Goal: Information Seeking & Learning: Learn about a topic

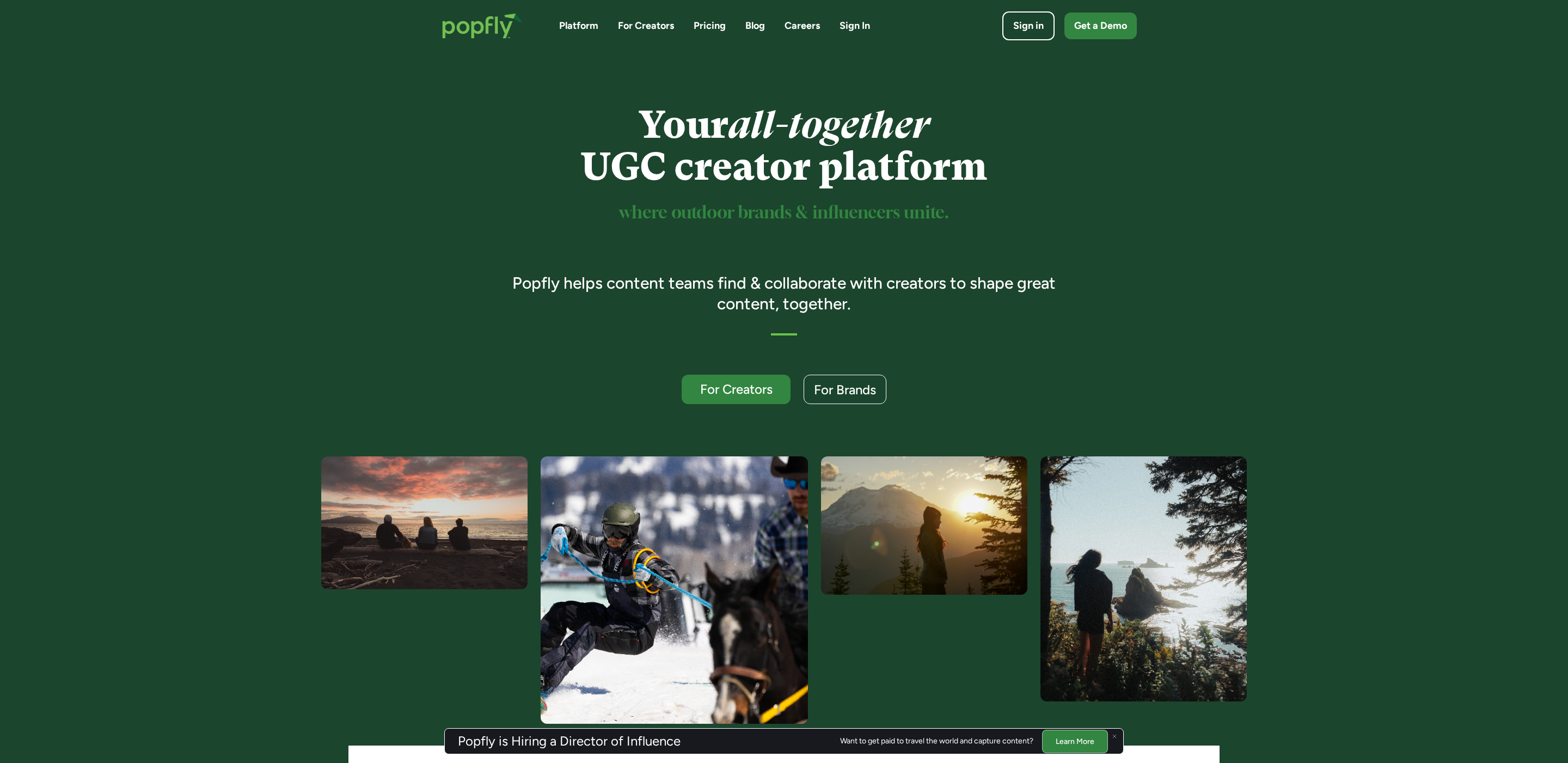
click at [743, 25] on div "Platform For Creators Pricing Blog Careers Sign In" at bounding box center [715, 25] width 310 height 14
click at [748, 25] on link "Blog" at bounding box center [755, 25] width 20 height 14
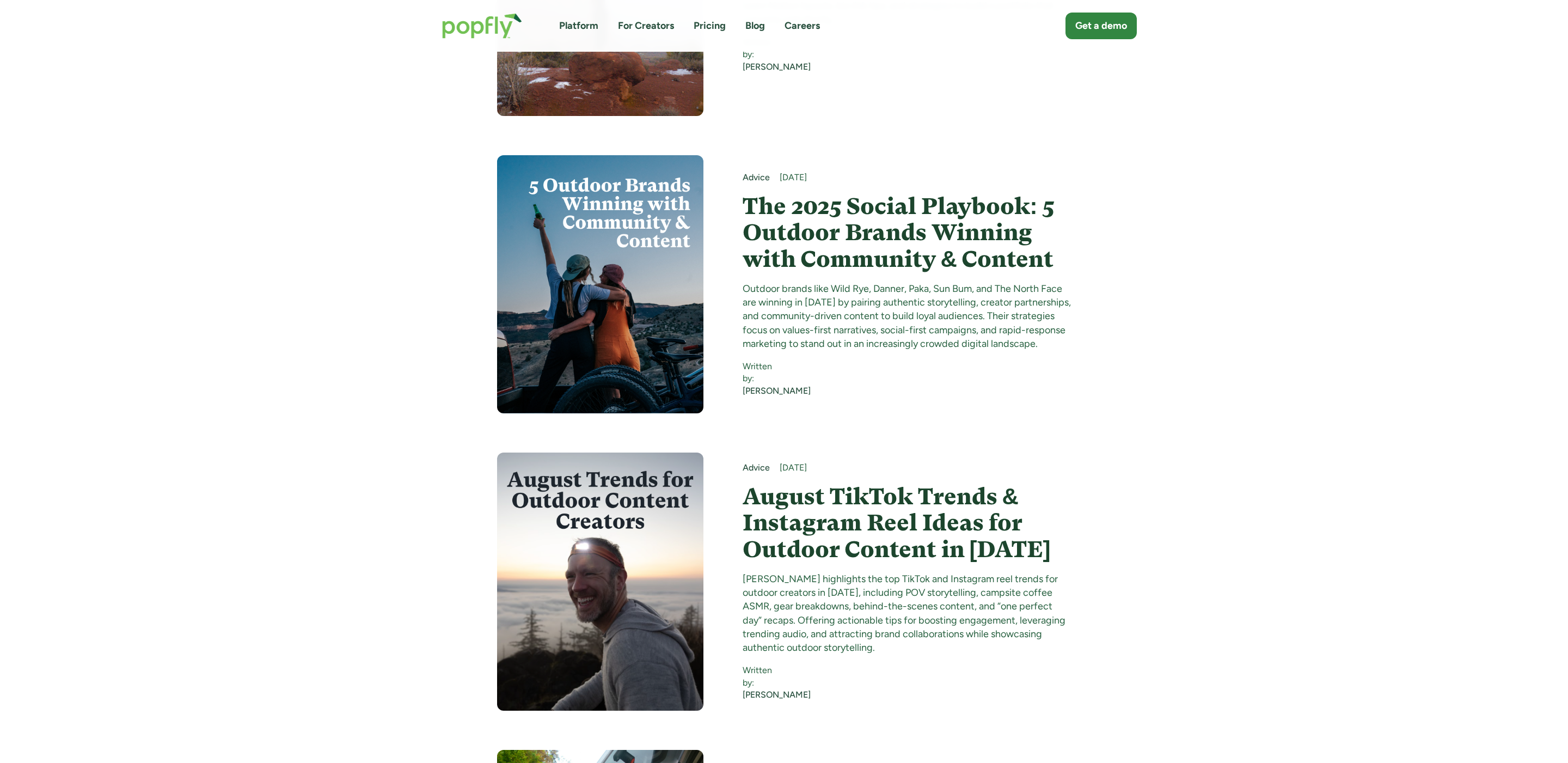
scroll to position [2607, 0]
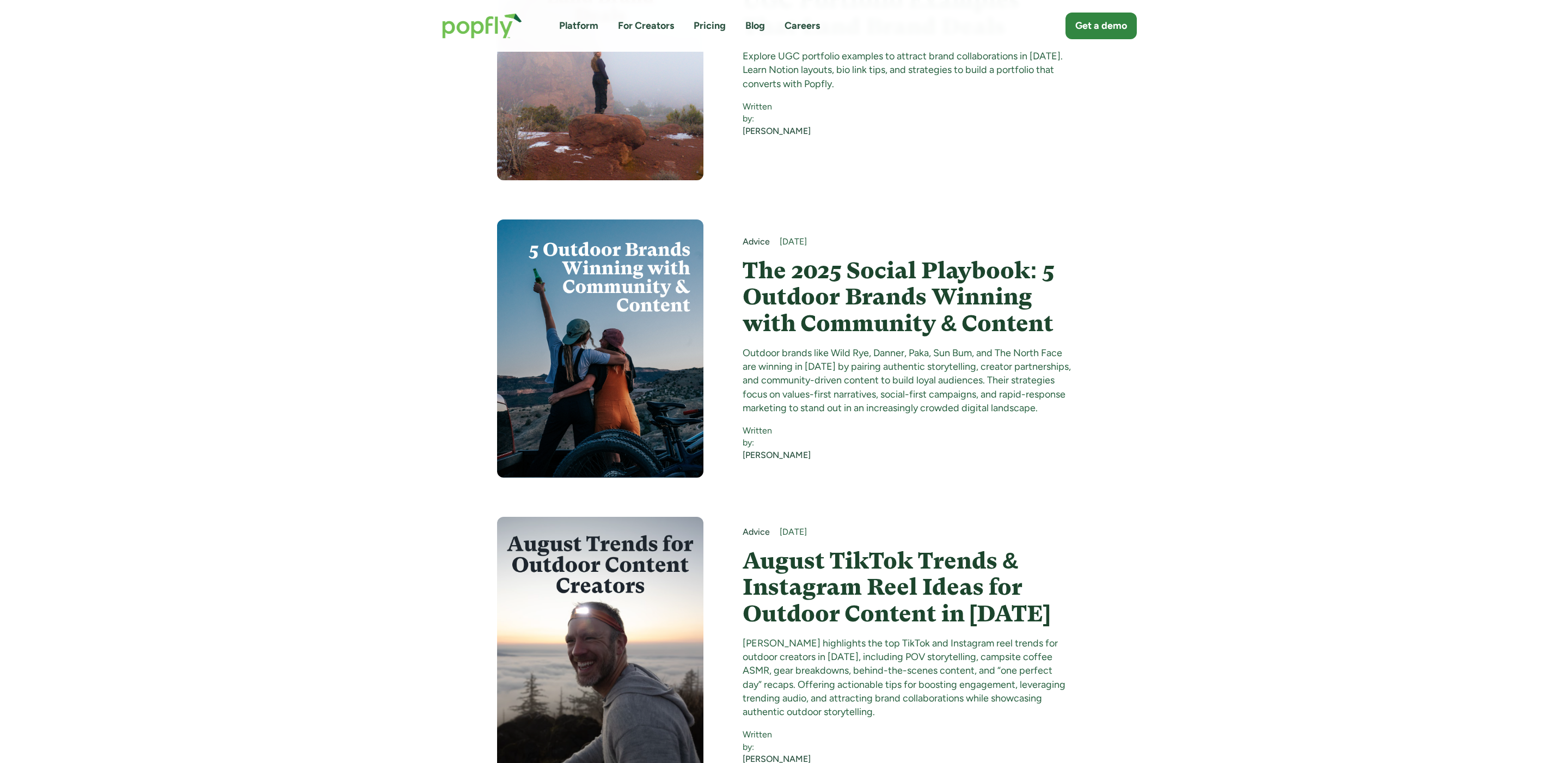
click at [875, 270] on h4 "The 2025 Social Playbook: 5 Outdoor Brands Winning with Community & Content" at bounding box center [907, 297] width 329 height 79
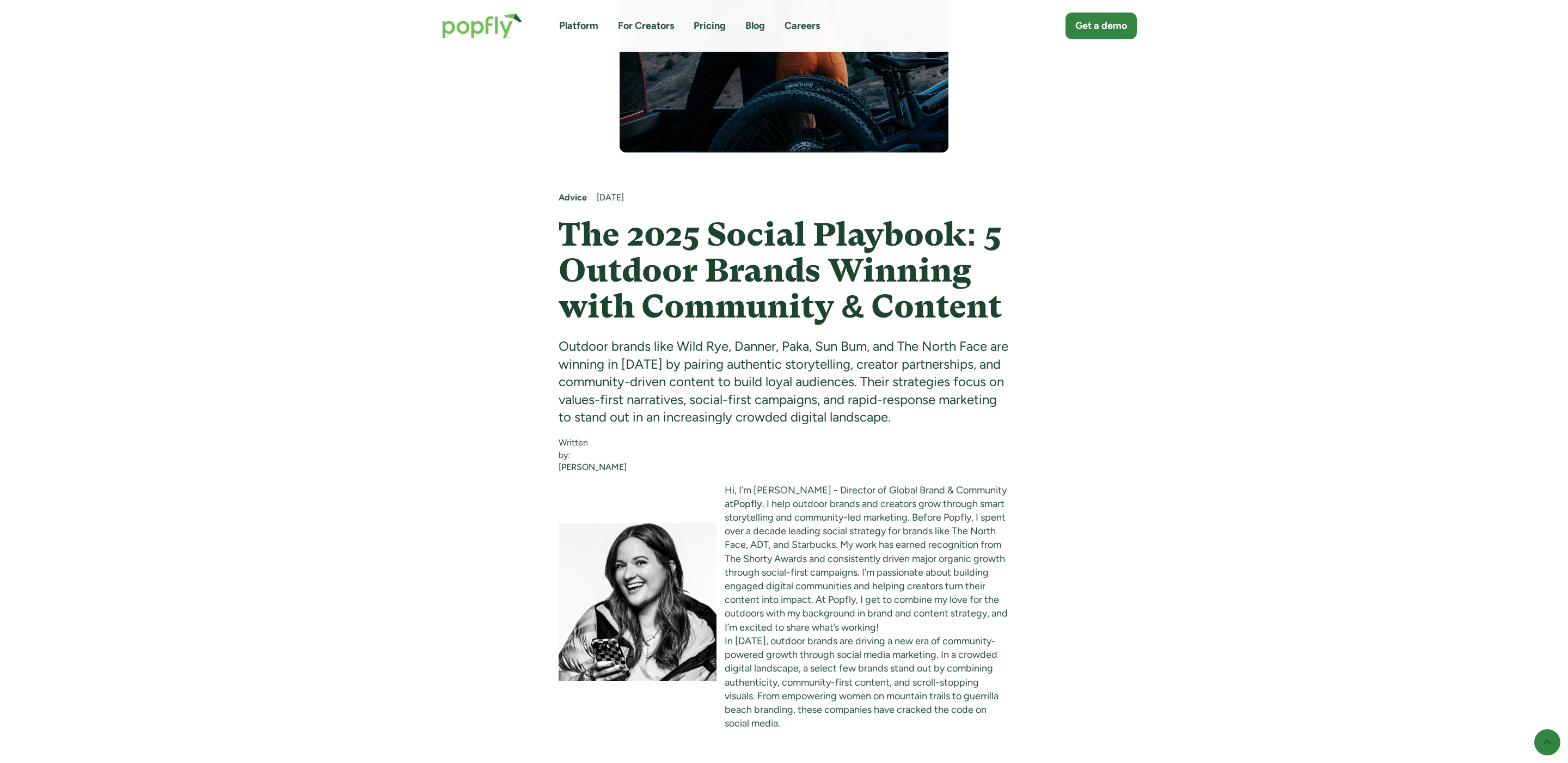
scroll to position [382, 0]
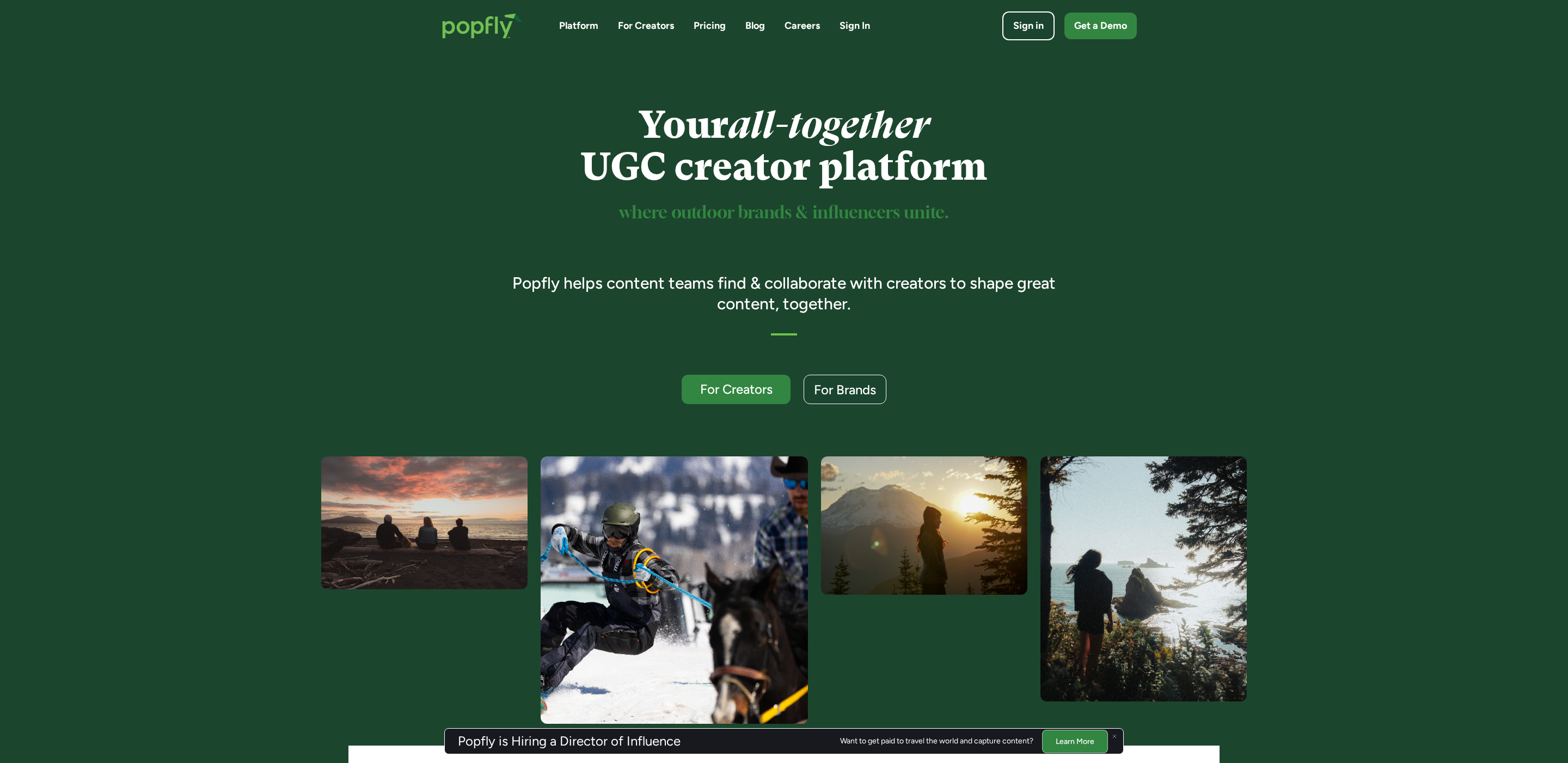
click at [799, 27] on link "Careers" at bounding box center [802, 25] width 35 height 14
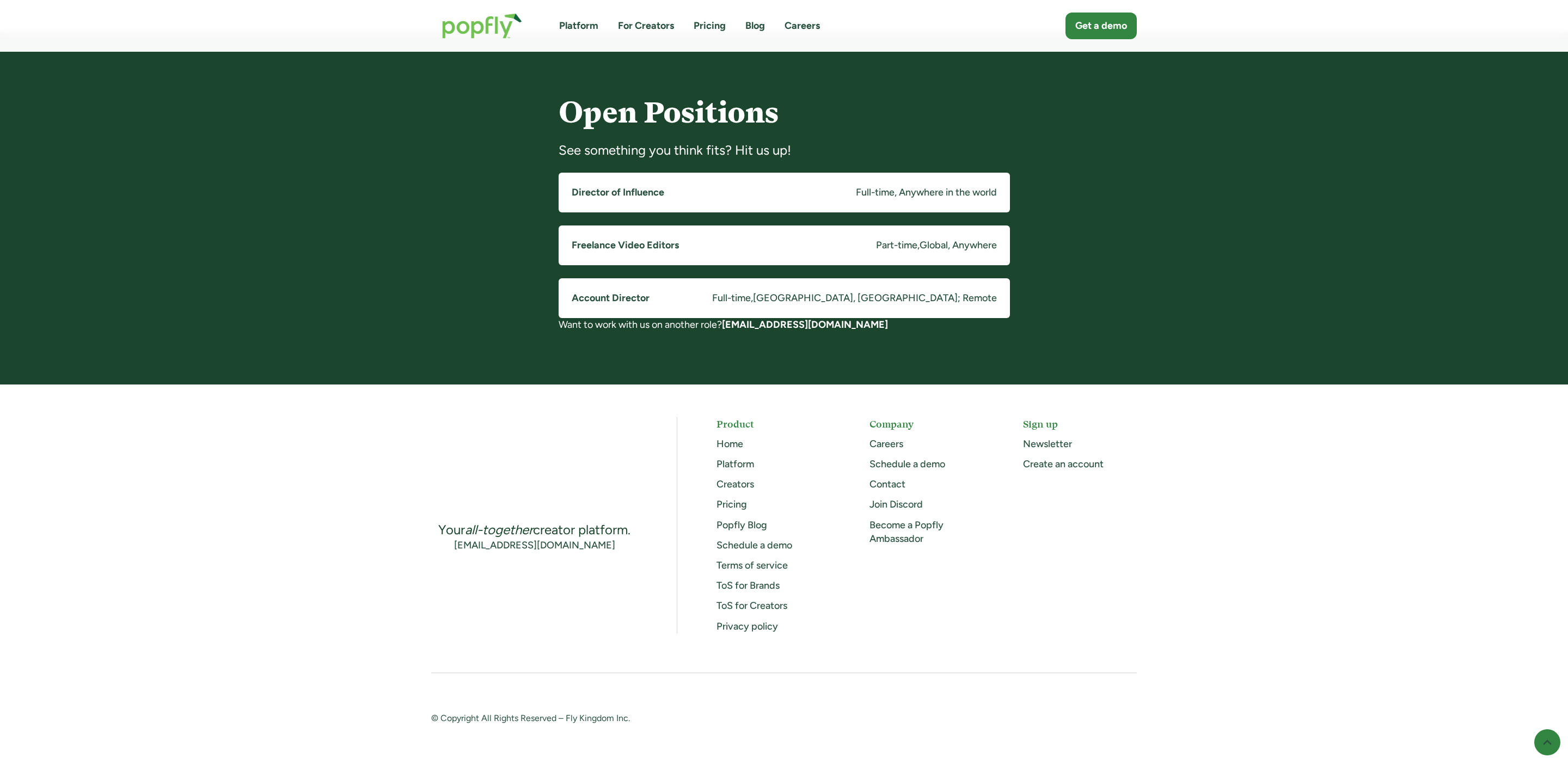
scroll to position [804, 0]
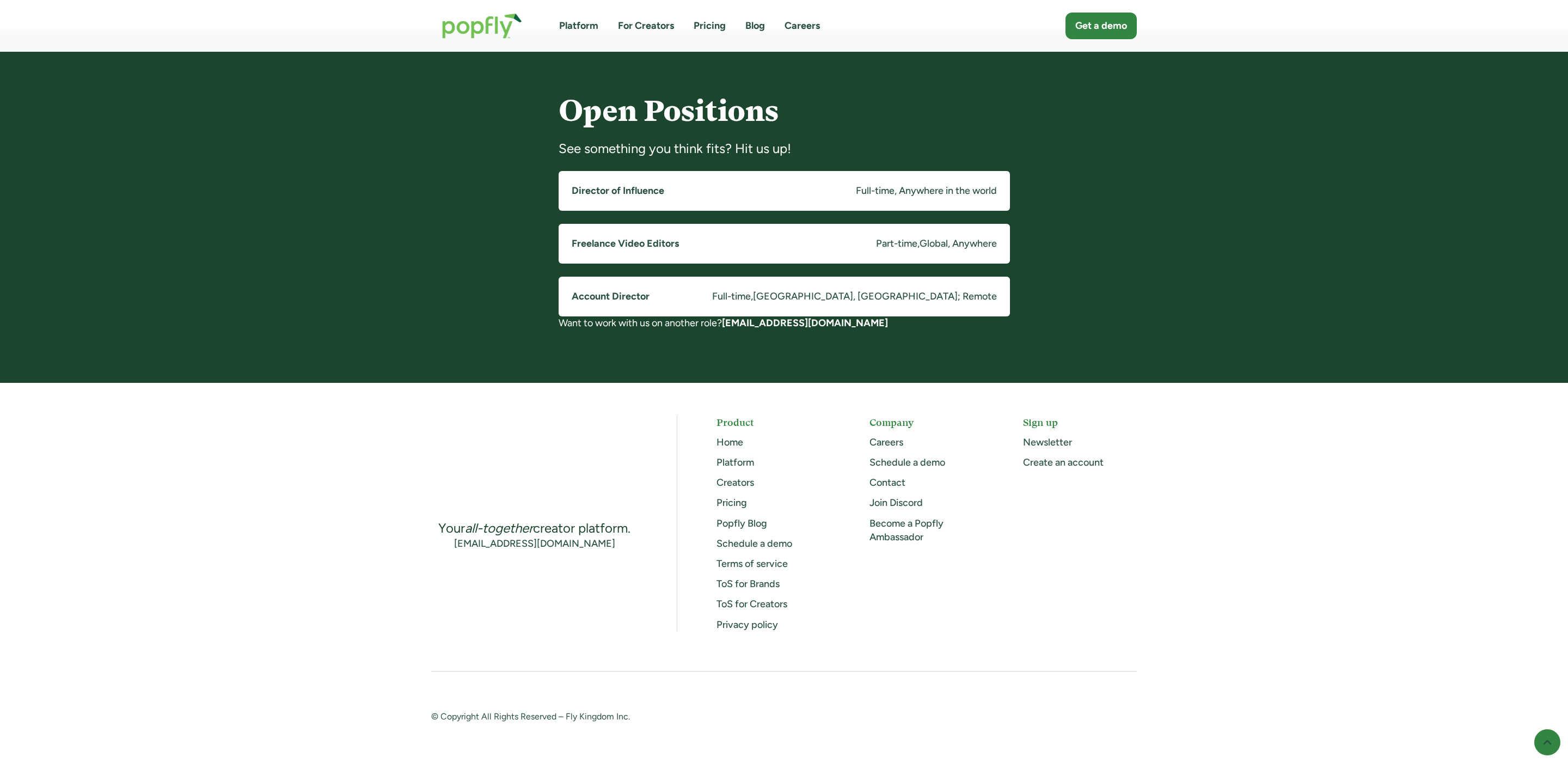
click at [638, 292] on h5 "Account Director" at bounding box center [610, 296] width 78 height 14
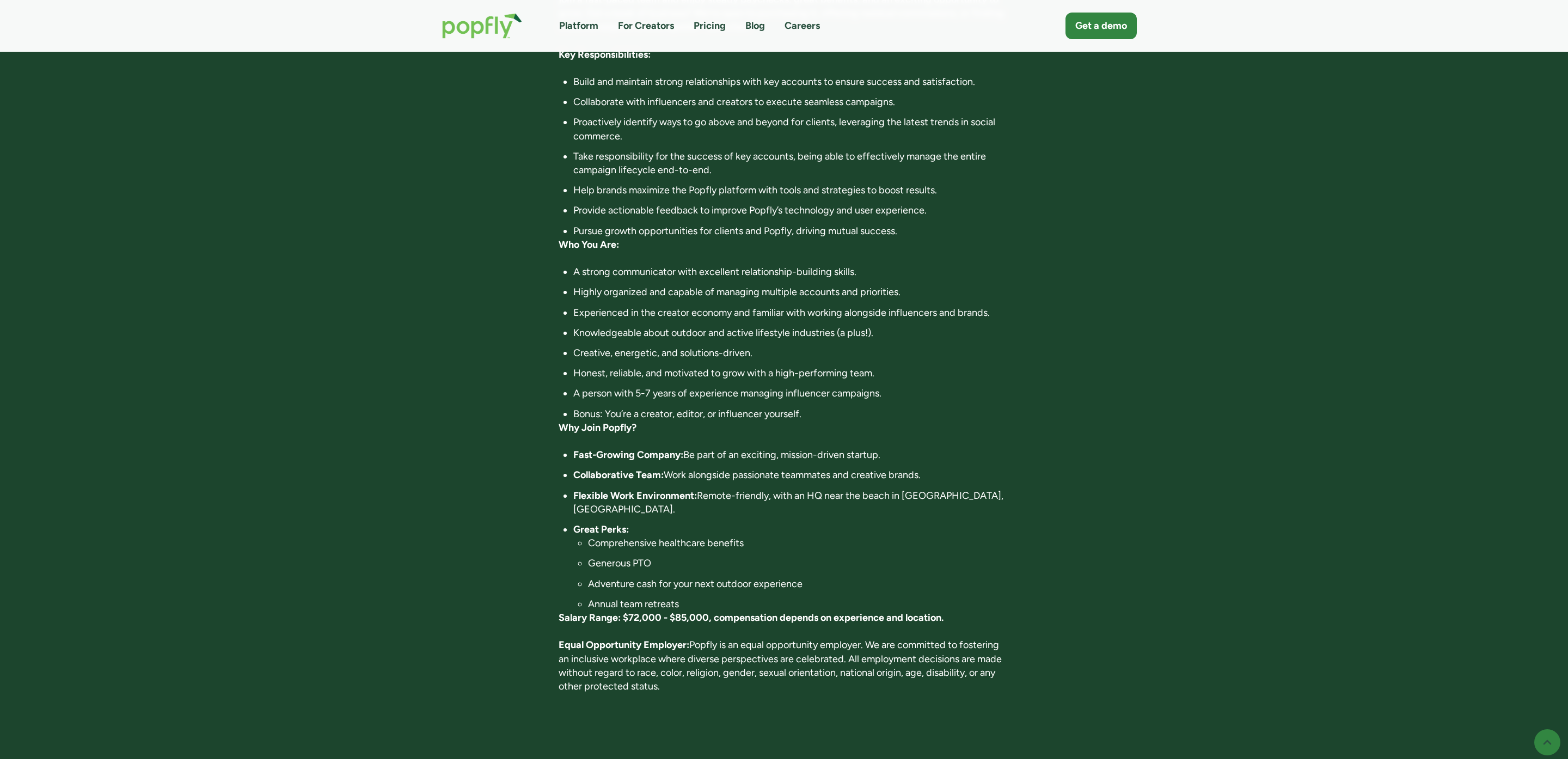
scroll to position [409, 0]
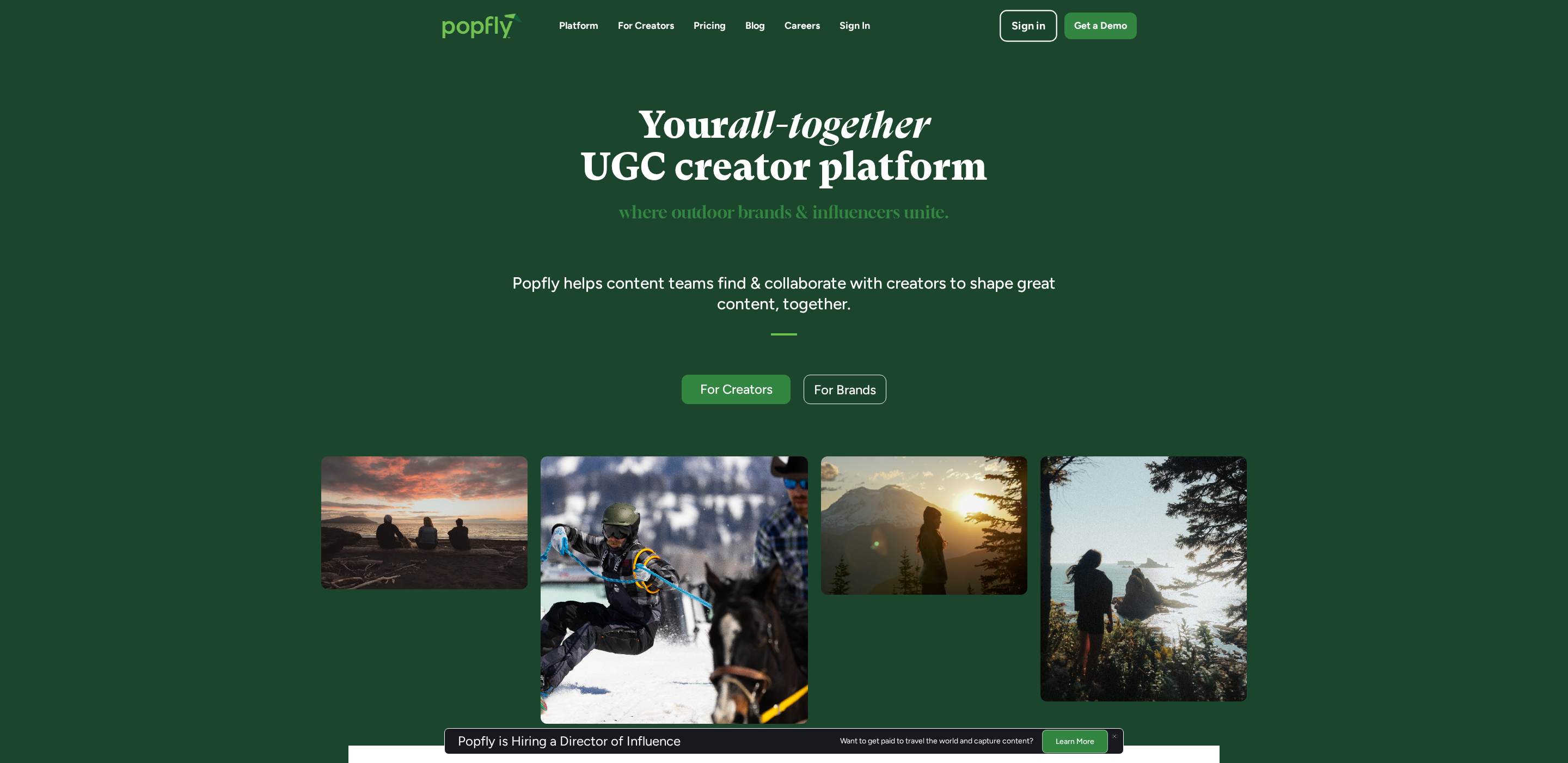
click at [1008, 32] on link "Sign in" at bounding box center [1028, 25] width 57 height 32
click at [756, 23] on link "Blog" at bounding box center [755, 25] width 20 height 14
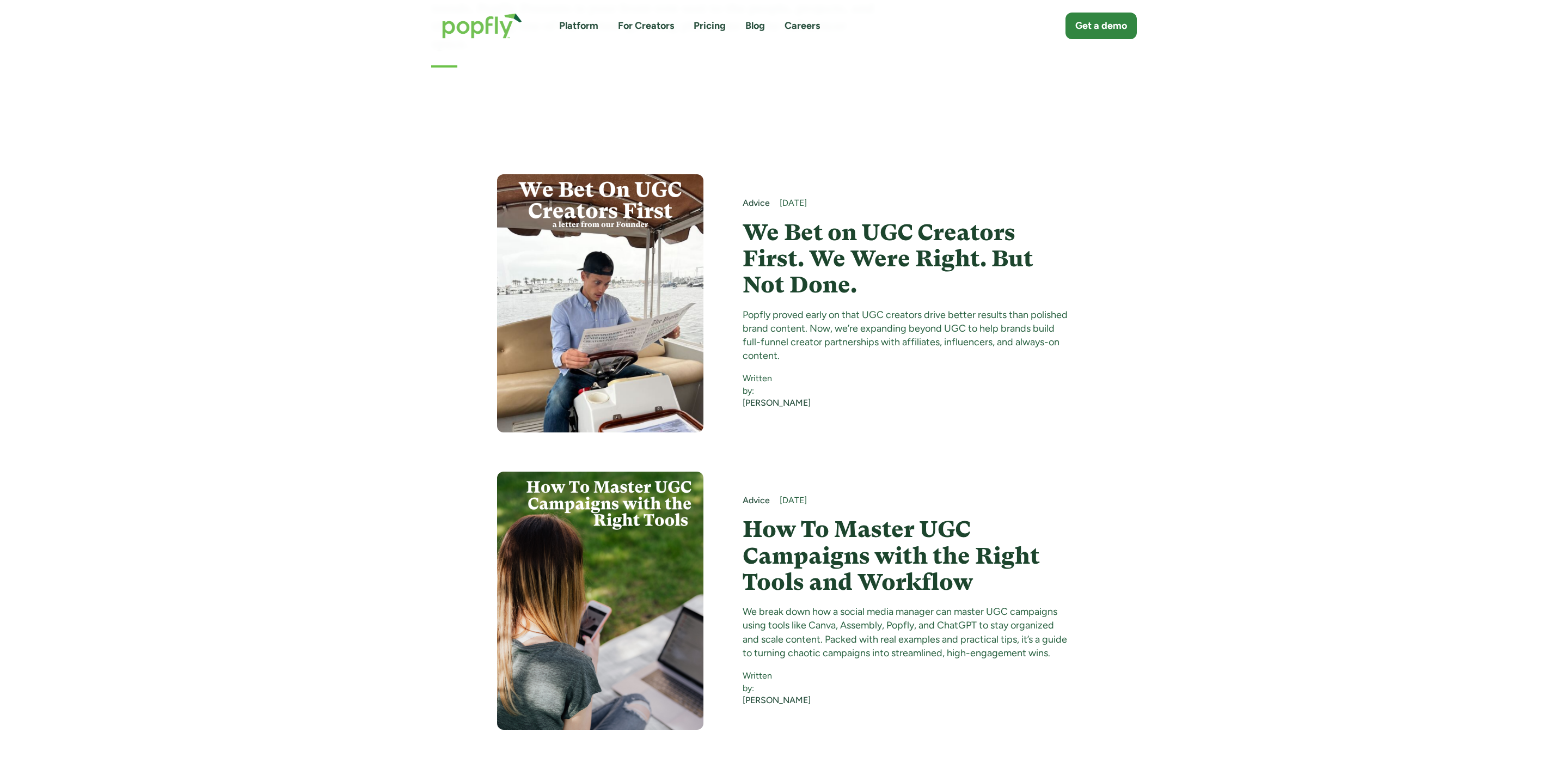
scroll to position [270, 0]
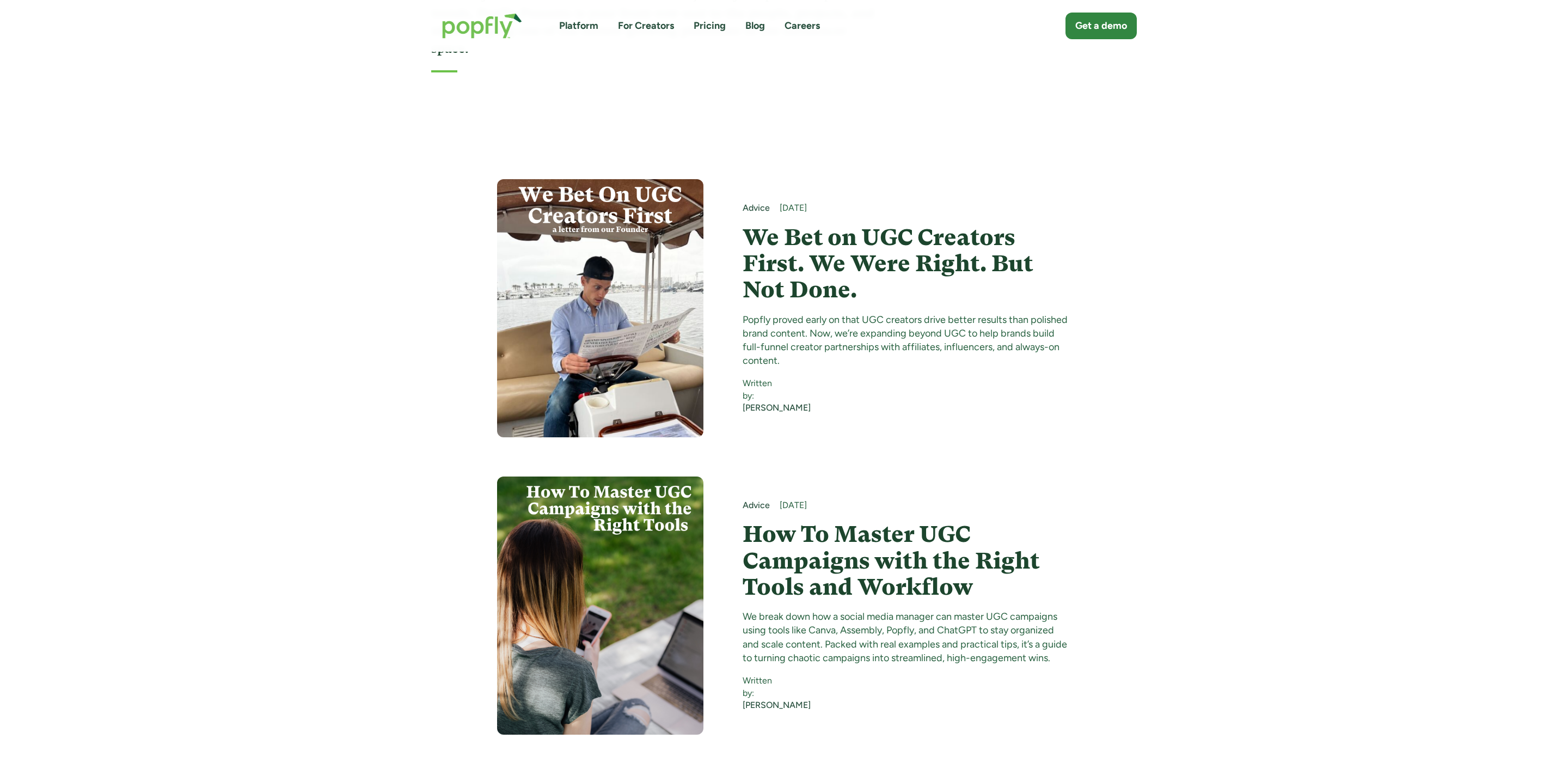
click at [890, 224] on h4 "We Bet on UGC Creators First. We Were Right. But Not Done." at bounding box center [907, 264] width 329 height 79
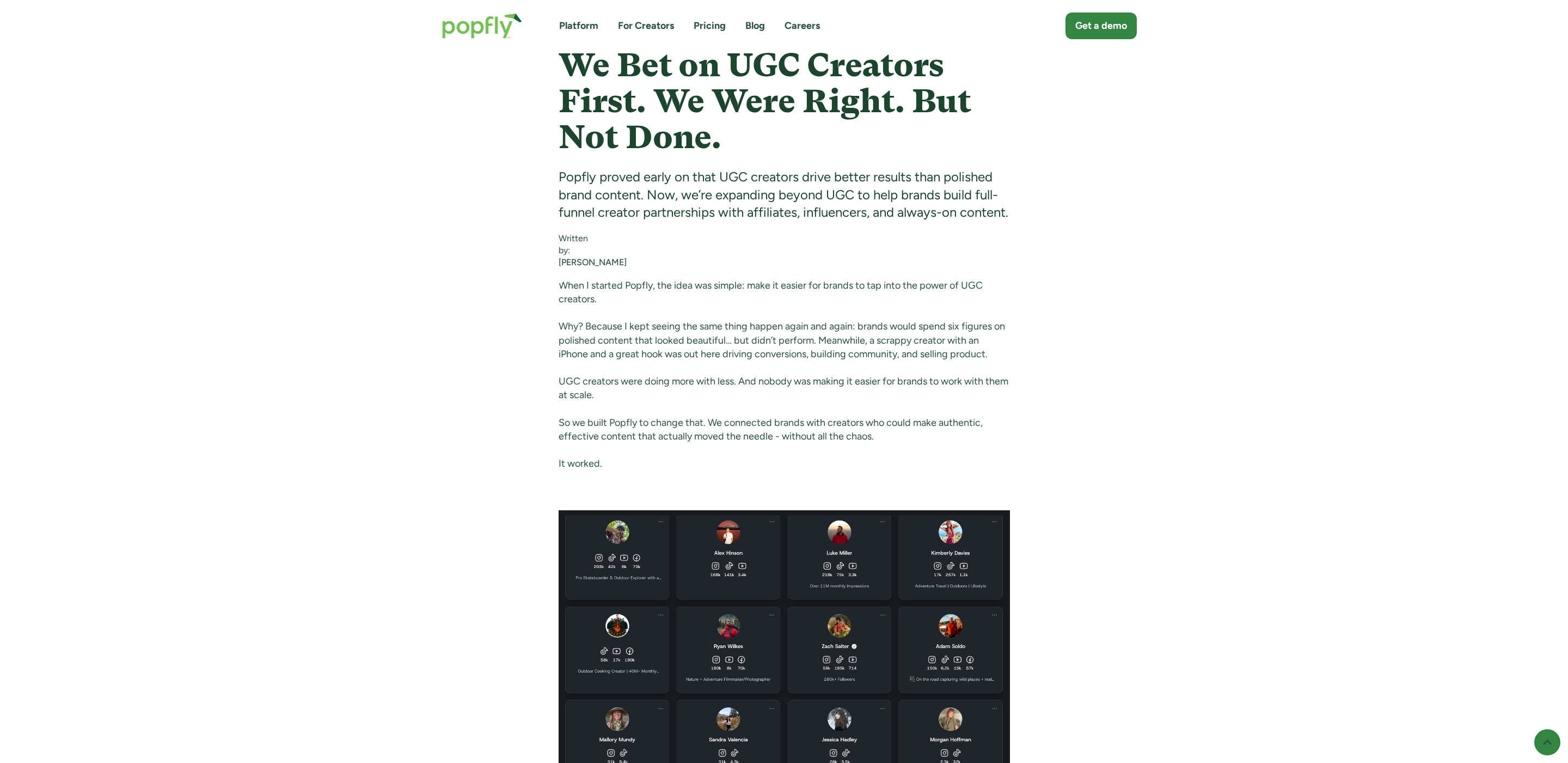
scroll to position [537, 0]
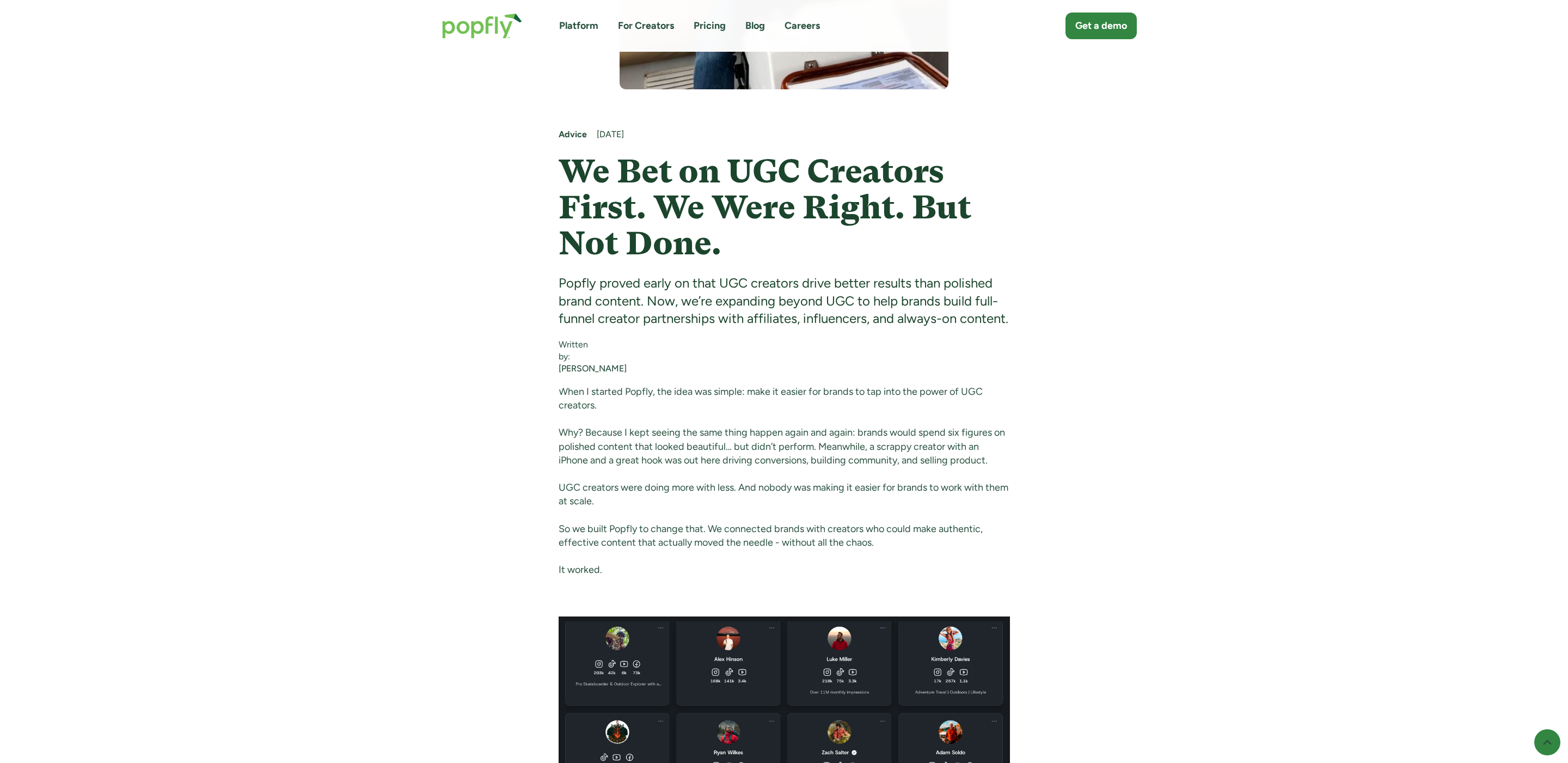
scroll to position [424, 0]
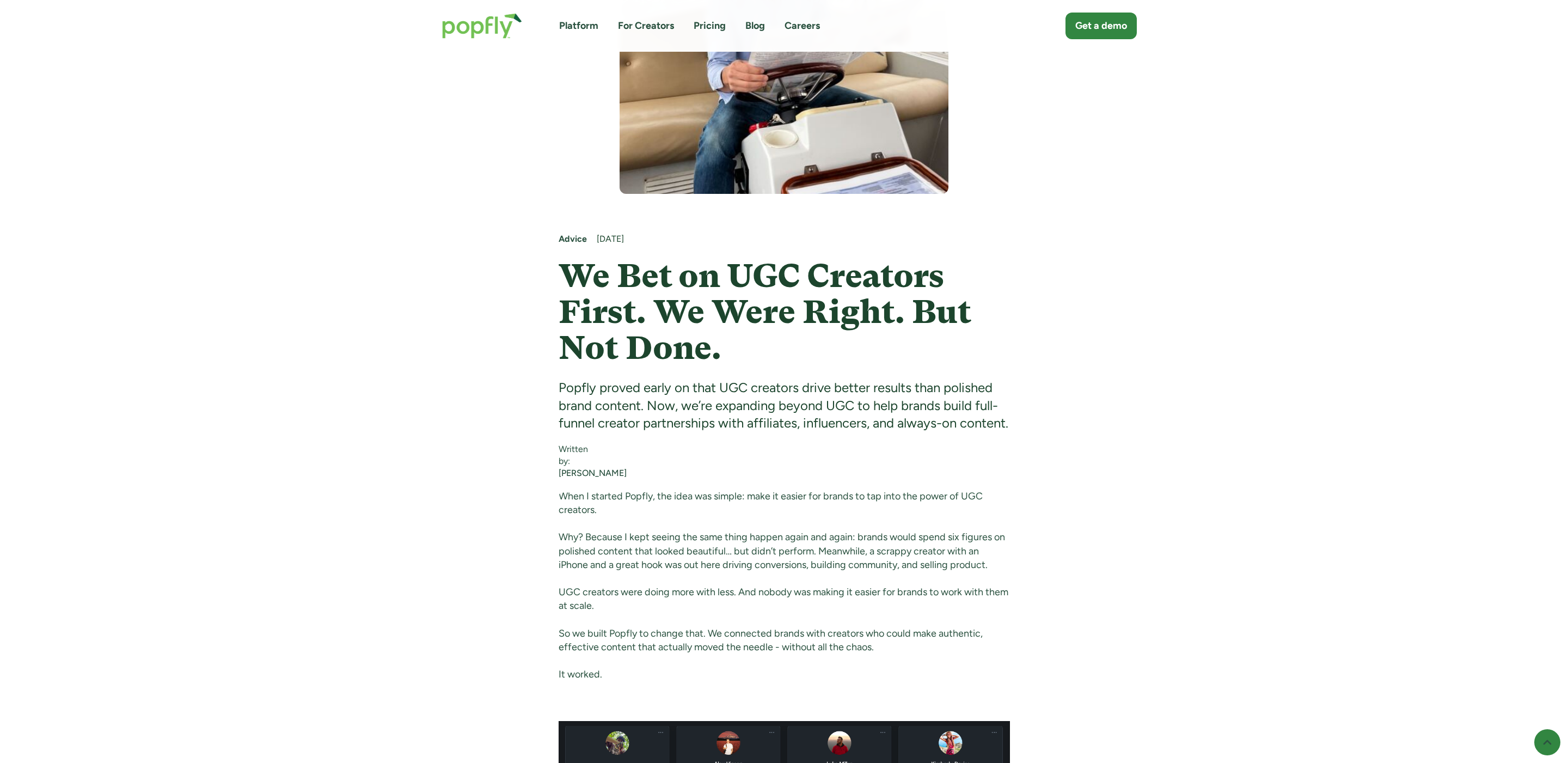
scroll to position [350, 0]
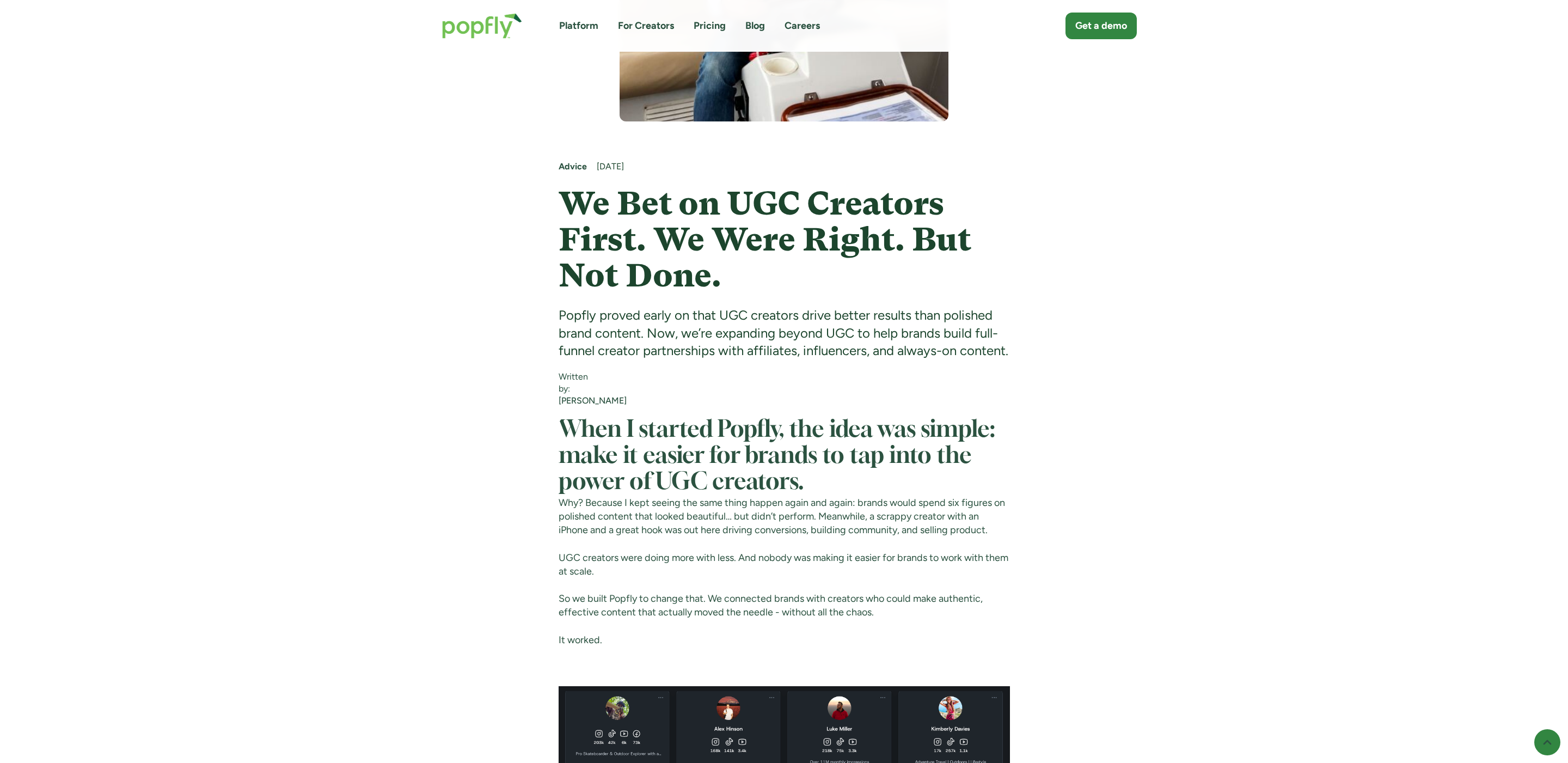
scroll to position [413, 0]
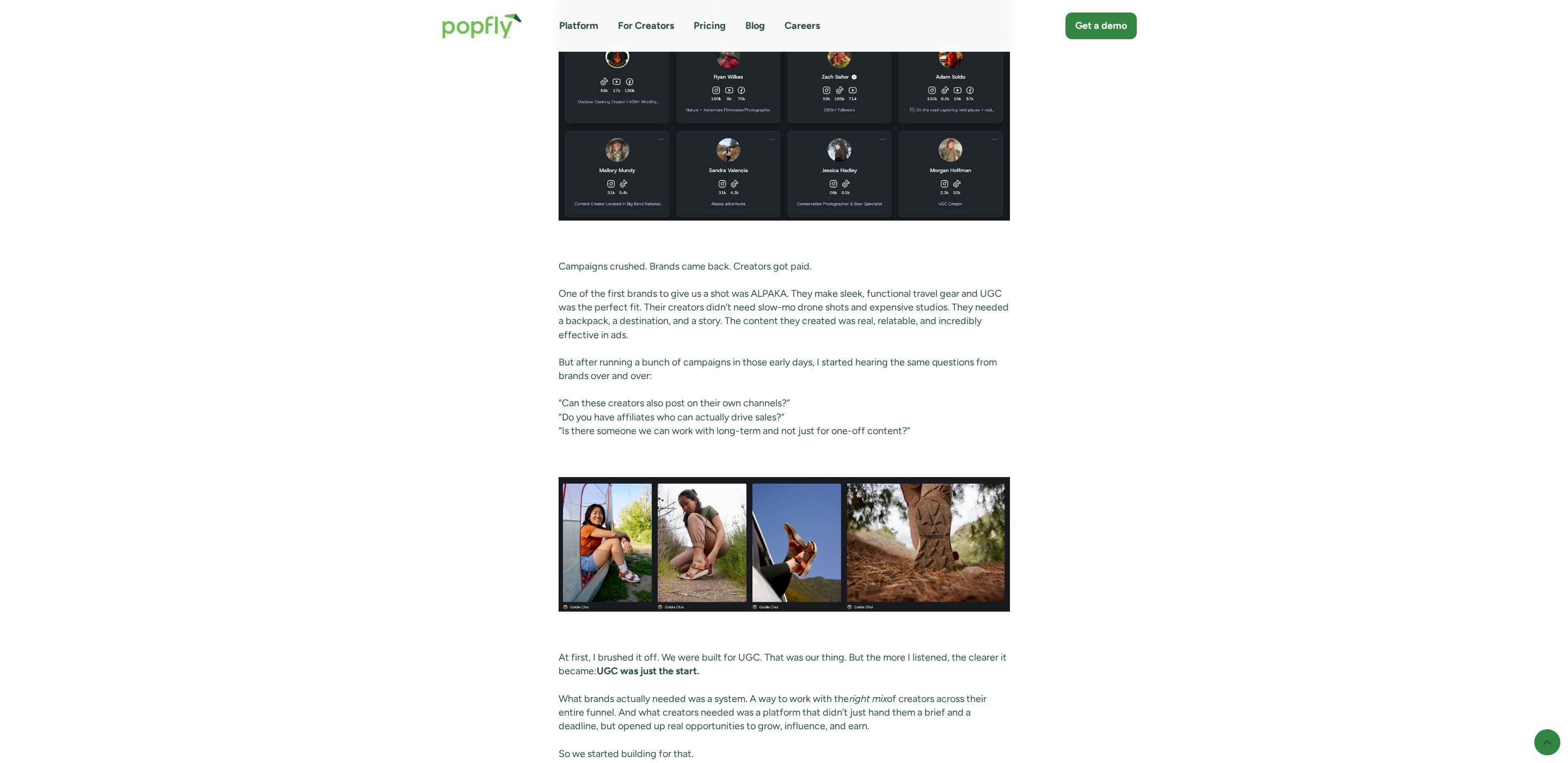
scroll to position [1169, 0]
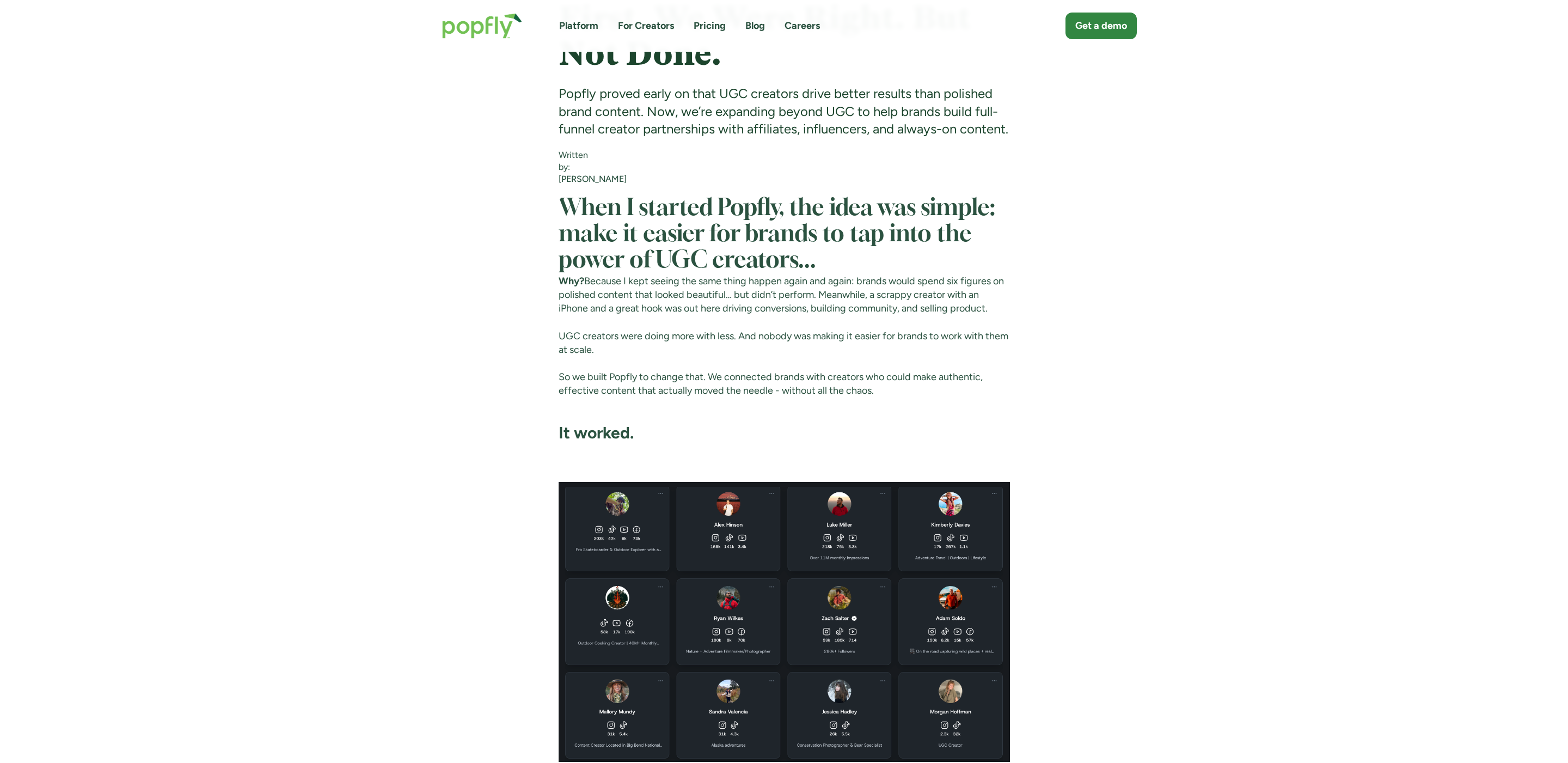
scroll to position [614, 0]
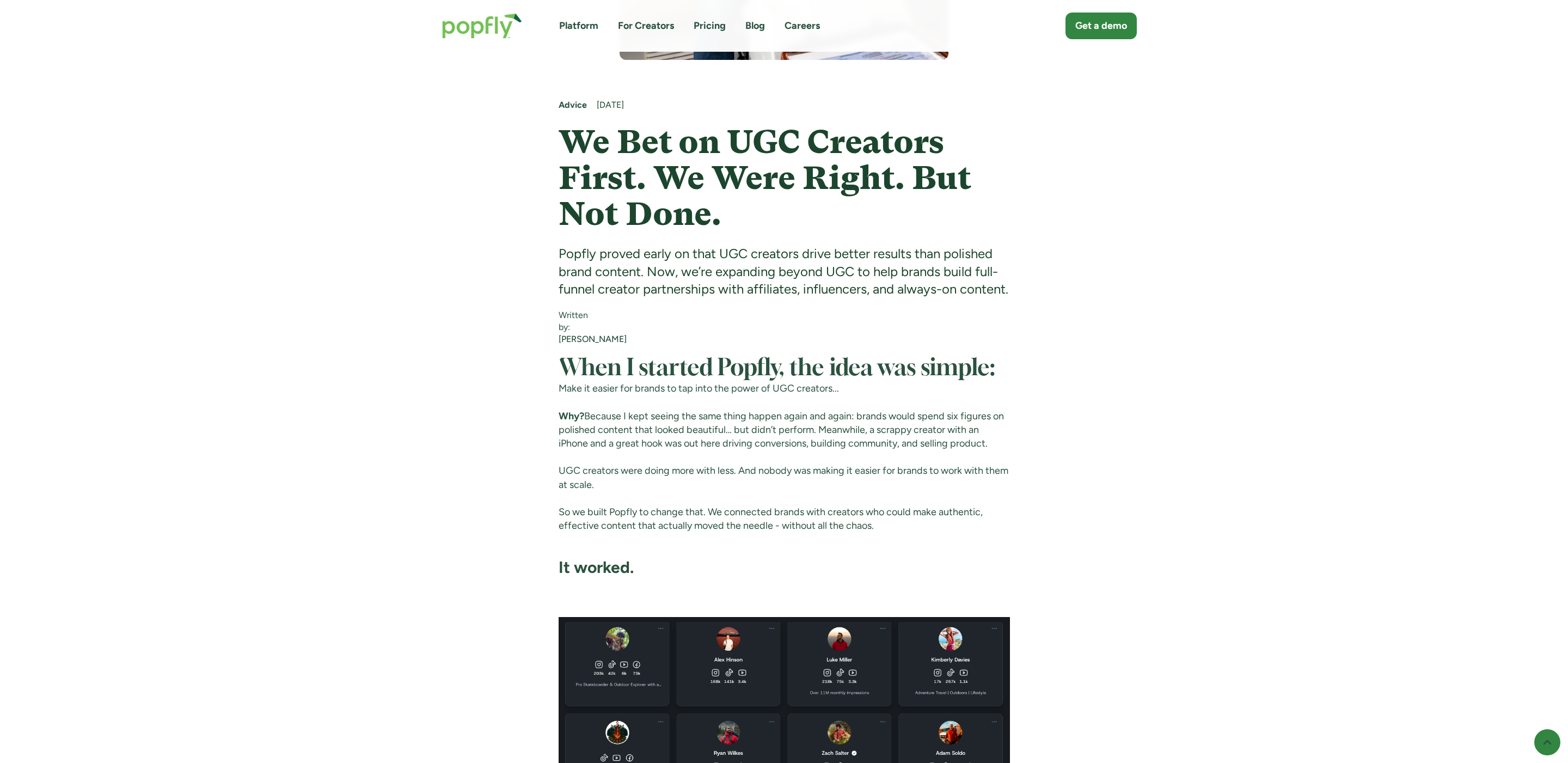
scroll to position [457, 0]
click at [1109, 217] on div "Advice September 3, 2025 We Bet on UGC Creators First. We Were Right. But Not D…" at bounding box center [784, 777] width 706 height 2257
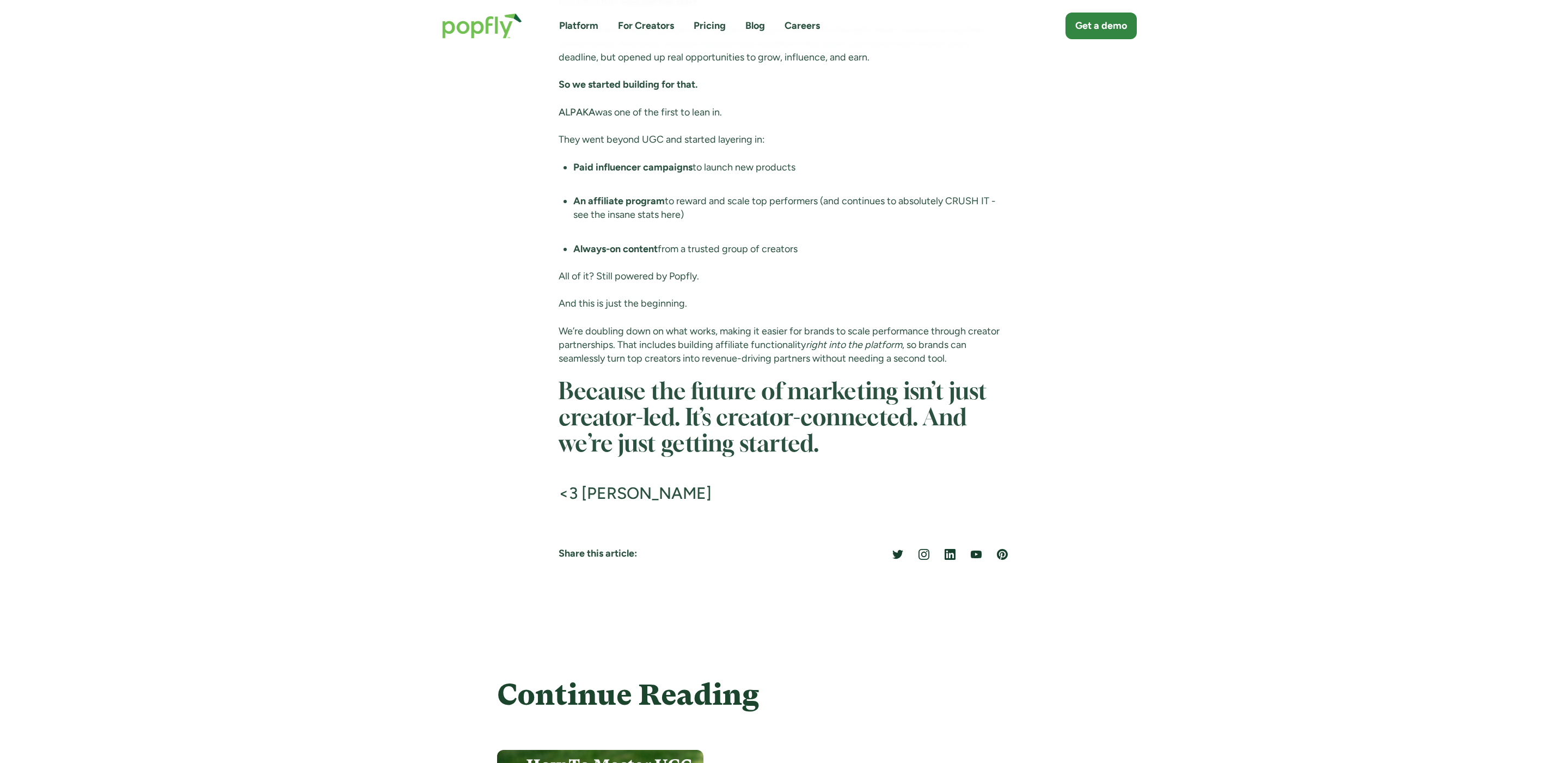
scroll to position [1805, 0]
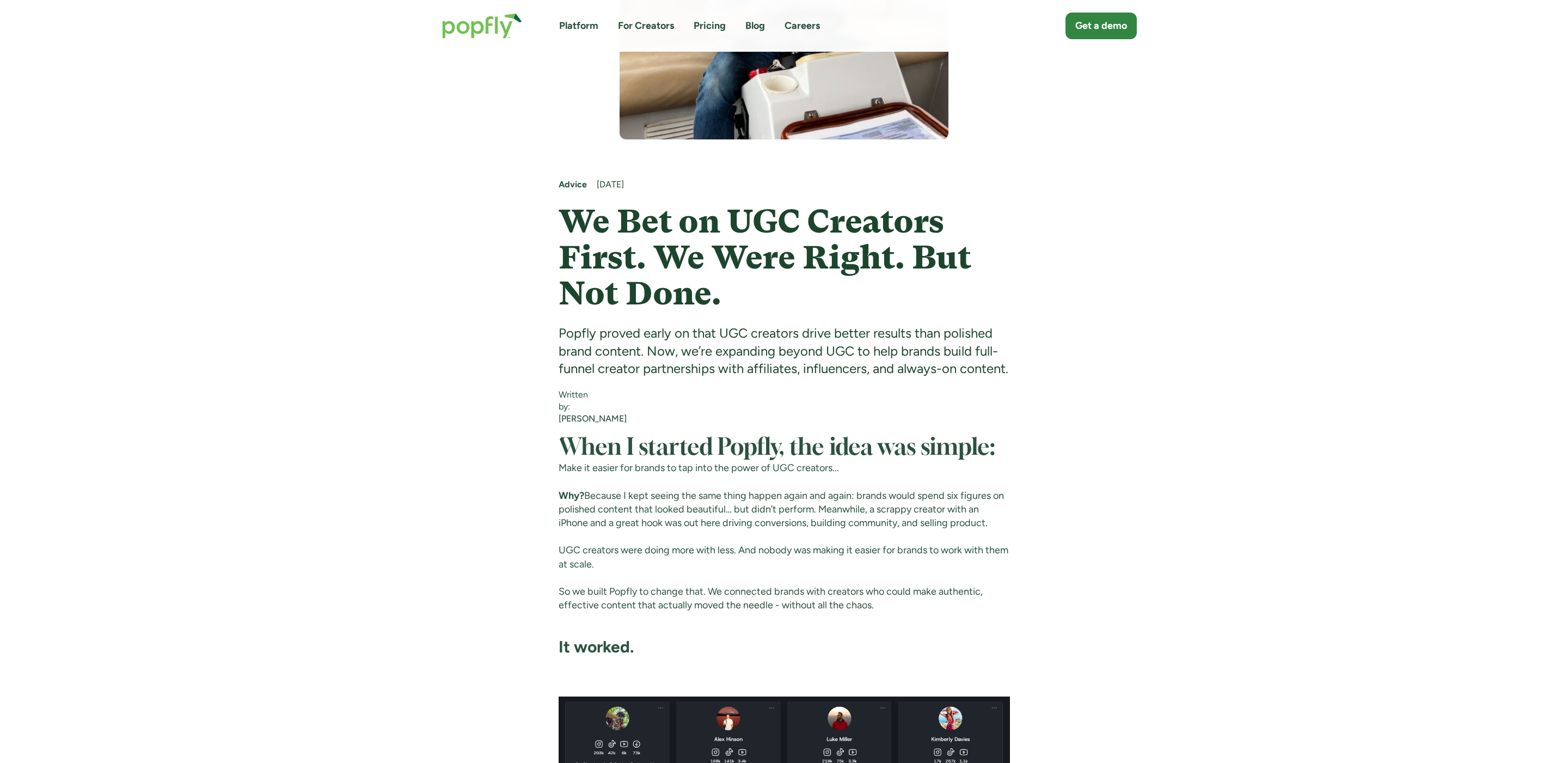
scroll to position [370, 0]
